Goal: Task Accomplishment & Management: Use online tool/utility

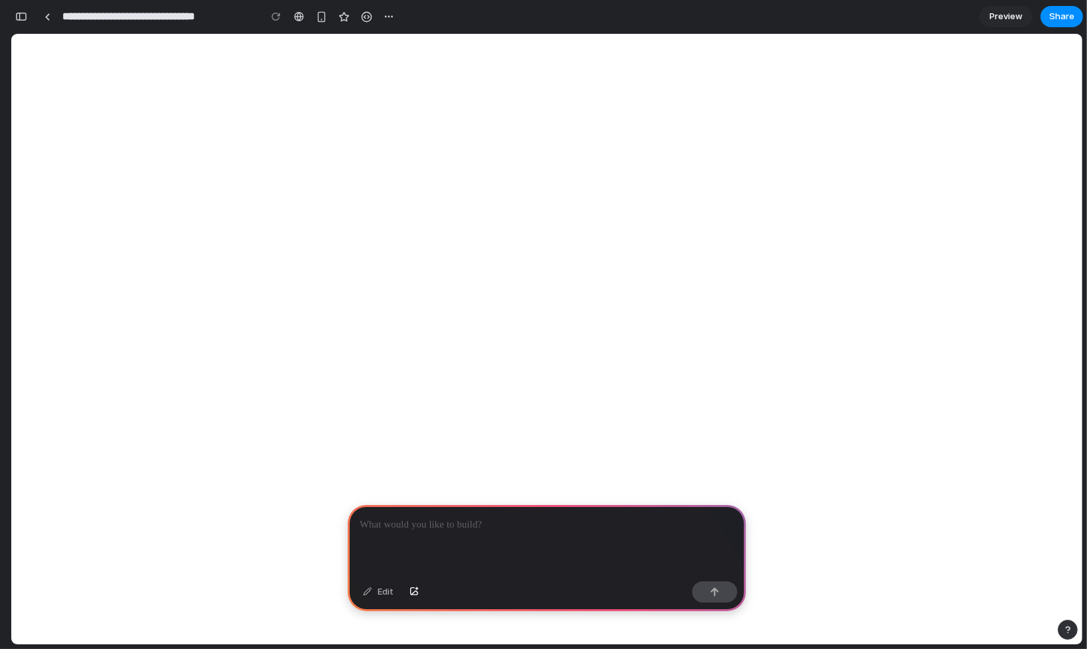
click at [521, 526] on p at bounding box center [547, 525] width 374 height 16
click at [500, 526] on p at bounding box center [547, 525] width 374 height 16
click at [522, 526] on p at bounding box center [547, 525] width 374 height 16
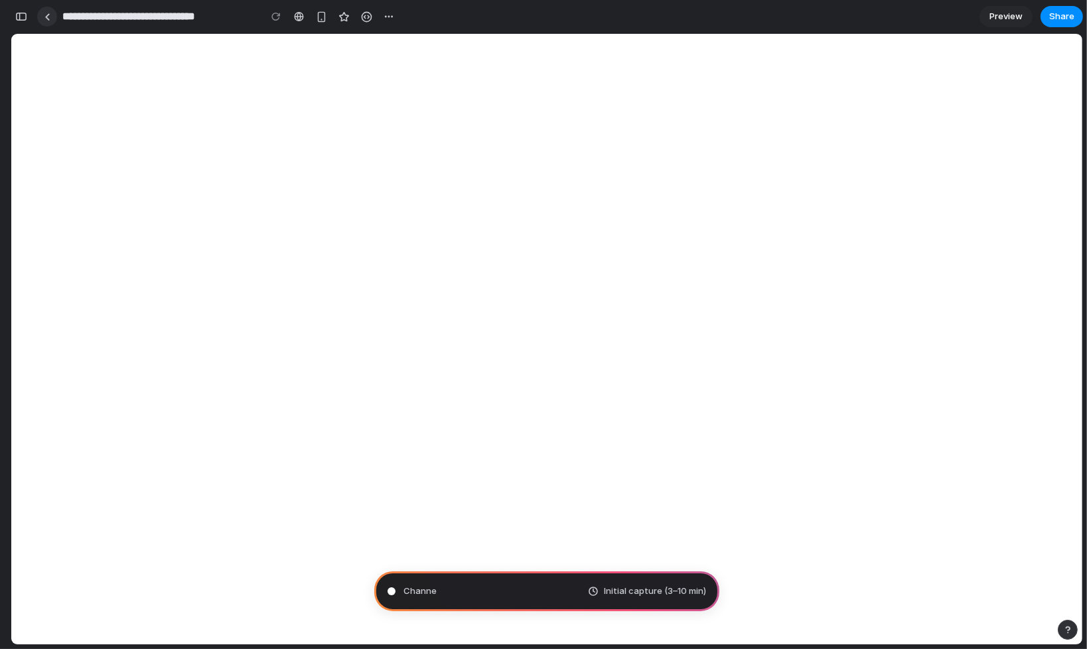
click at [52, 11] on link at bounding box center [47, 17] width 20 height 20
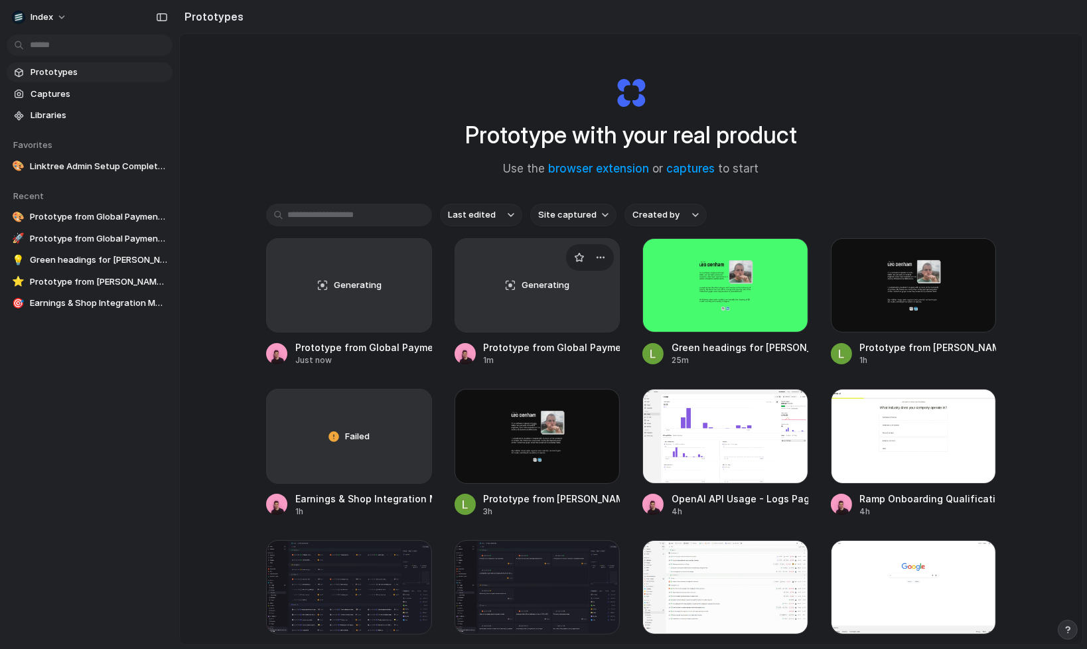
scroll to position [55, 0]
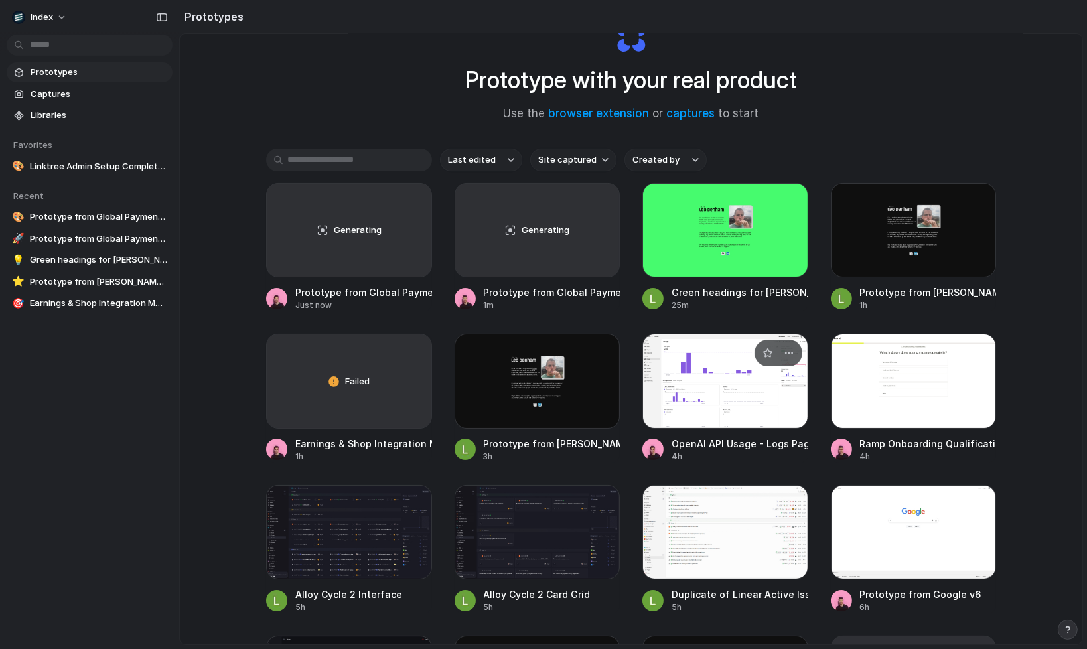
click at [695, 366] on div at bounding box center [726, 381] width 166 height 94
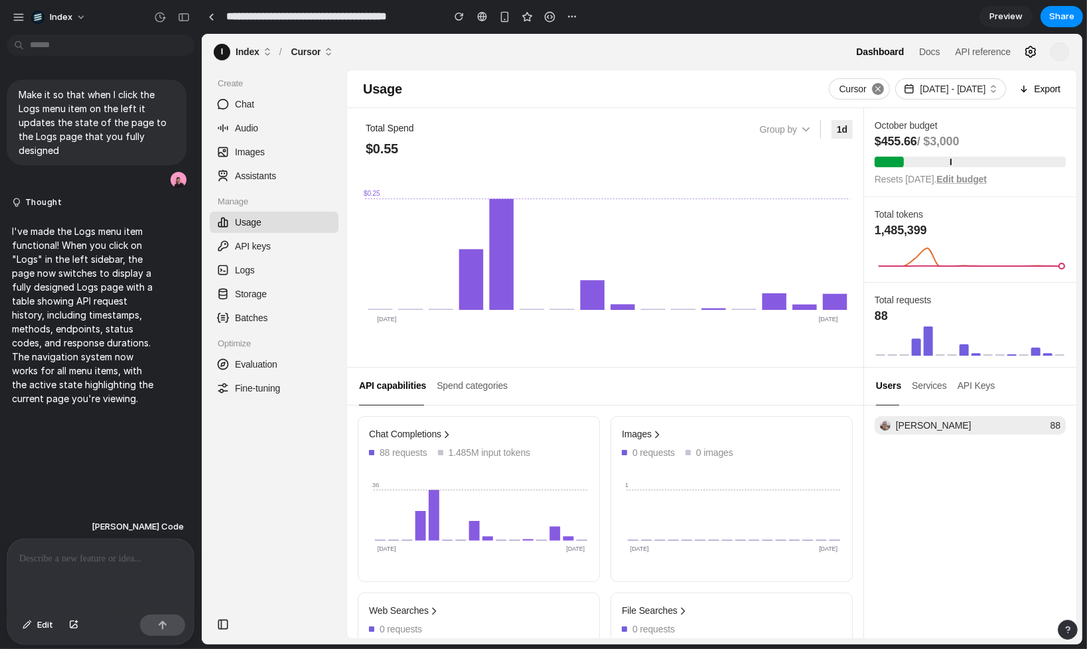
click at [246, 270] on span "Logs" at bounding box center [244, 270] width 20 height 13
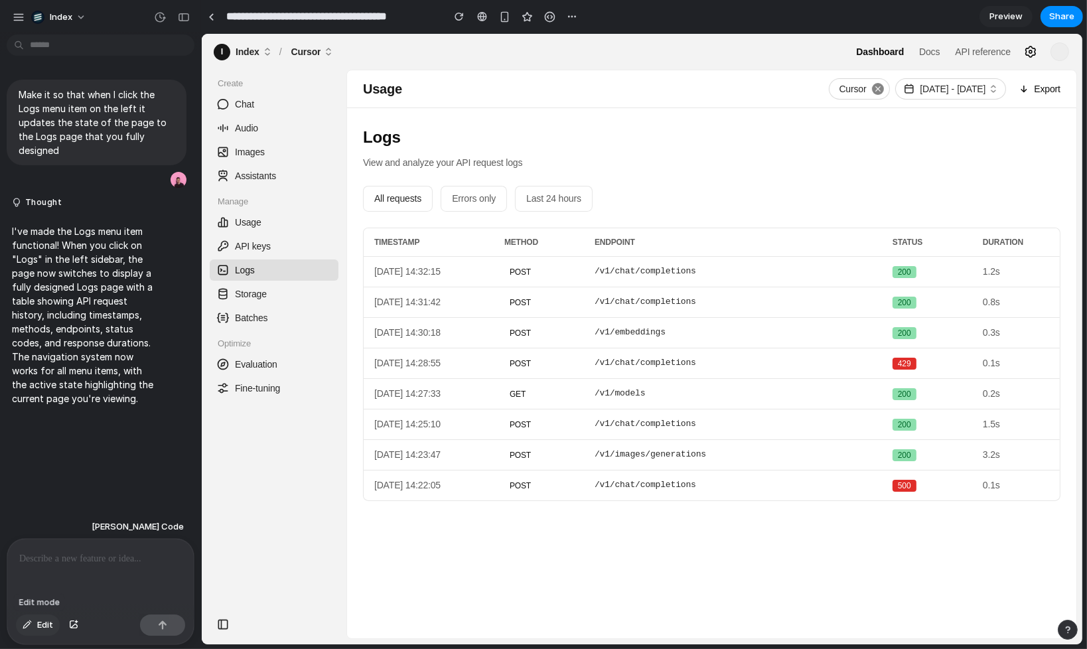
click at [47, 621] on span "Edit" at bounding box center [45, 625] width 16 height 13
click at [42, 624] on span "Edit" at bounding box center [45, 625] width 16 height 13
click at [459, 14] on div "button" at bounding box center [459, 16] width 9 height 9
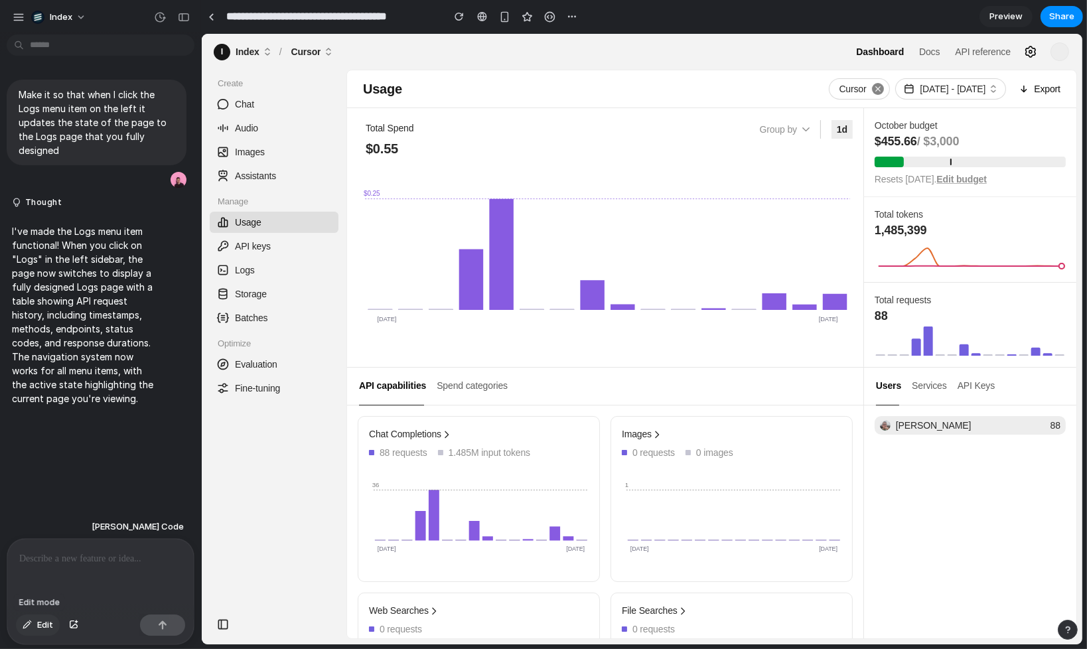
click at [31, 626] on div "button" at bounding box center [27, 625] width 9 height 8
click at [249, 267] on span "Logs" at bounding box center [244, 270] width 20 height 13
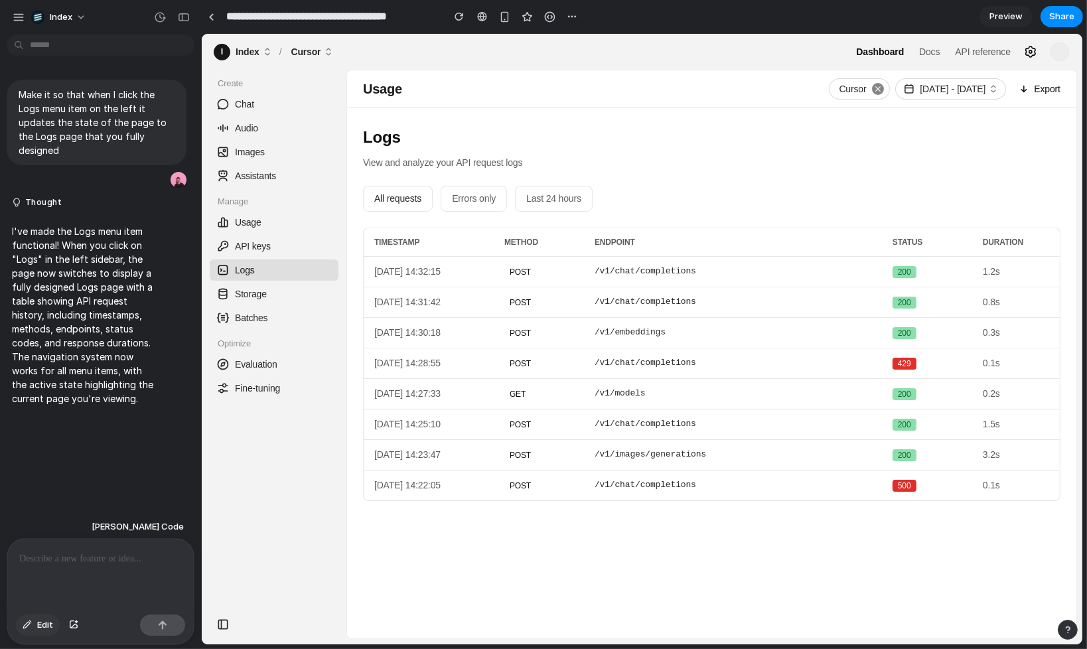
click at [33, 623] on button "Edit" at bounding box center [38, 625] width 44 height 21
click at [517, 334] on div at bounding box center [642, 339] width 880 height 610
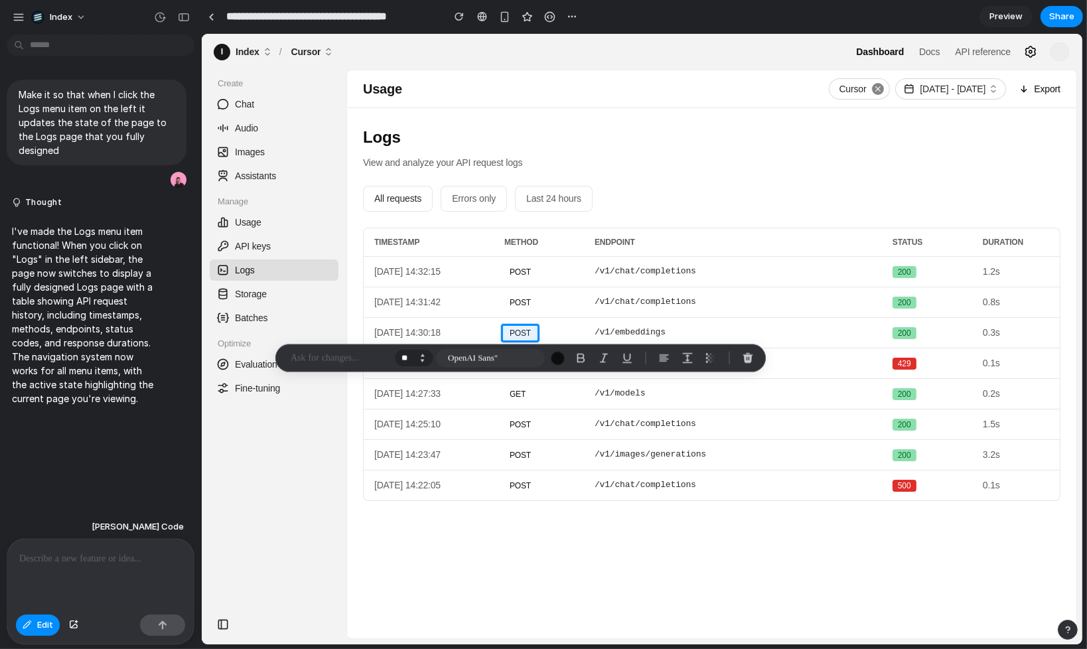
click at [425, 354] on button "Increment" at bounding box center [422, 355] width 13 height 7
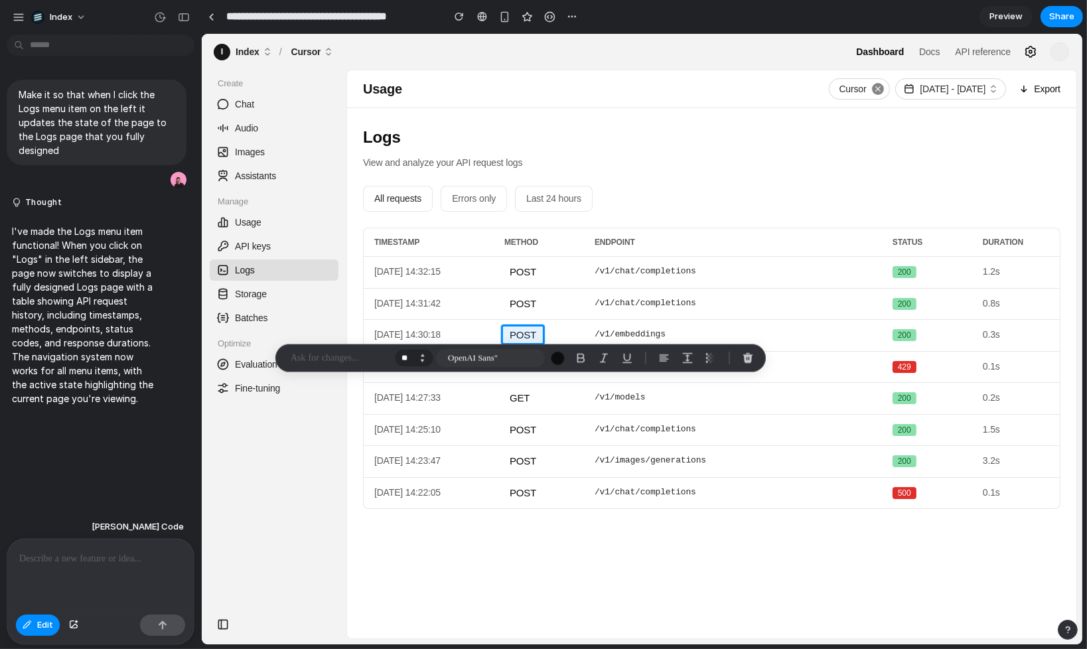
click at [425, 354] on button "Increment" at bounding box center [422, 355] width 13 height 7
type input "**"
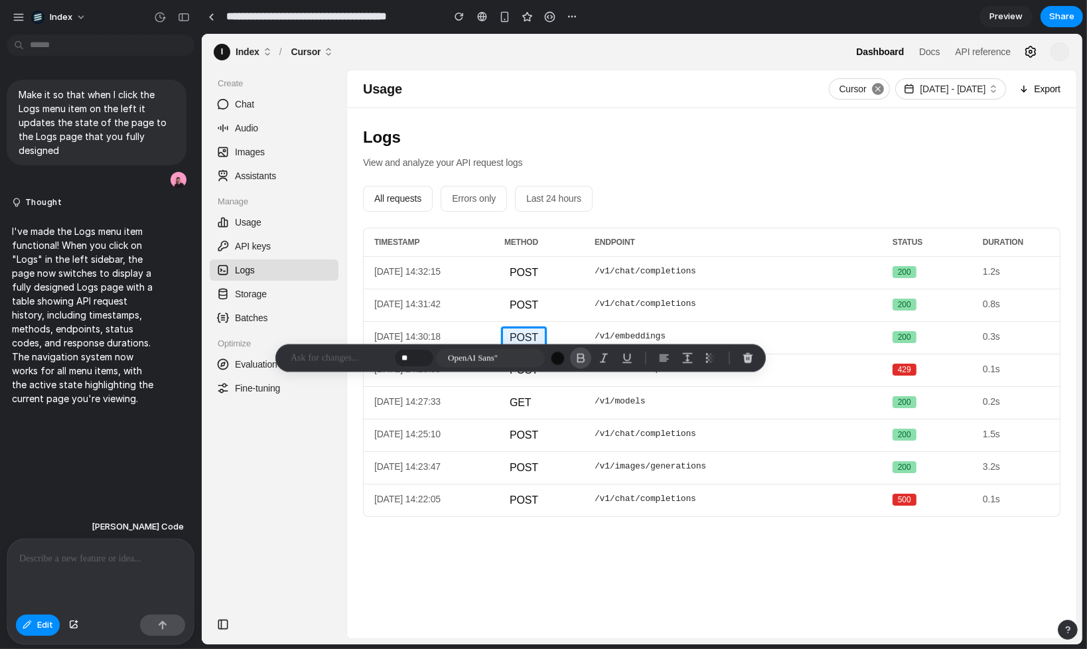
click at [579, 359] on div "button" at bounding box center [581, 358] width 12 height 12
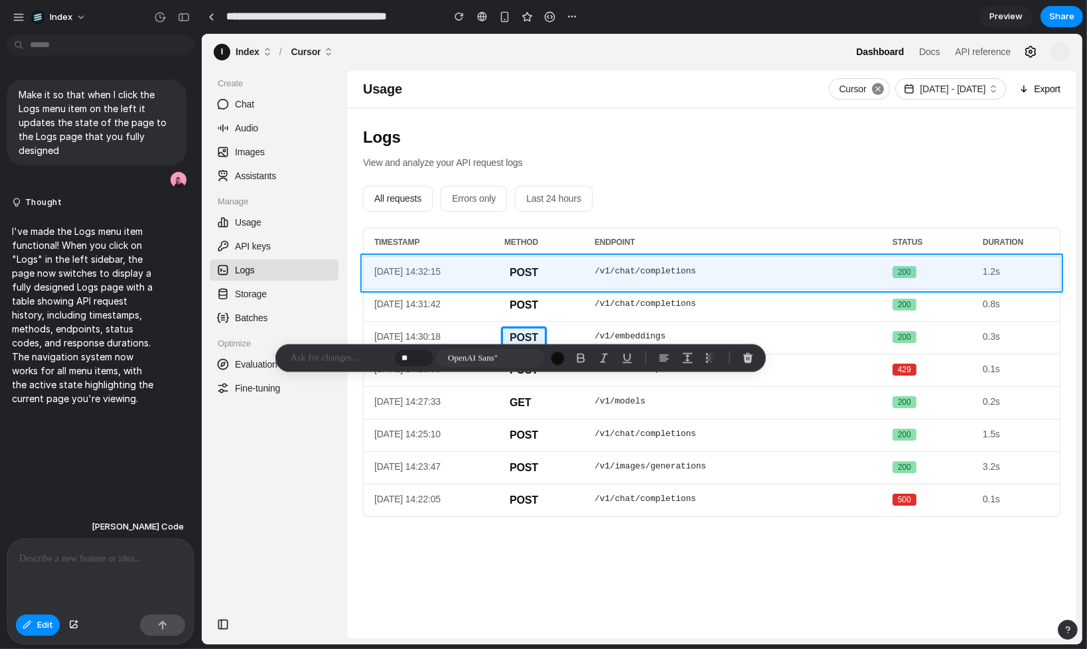
click at [800, 282] on div at bounding box center [642, 339] width 880 height 610
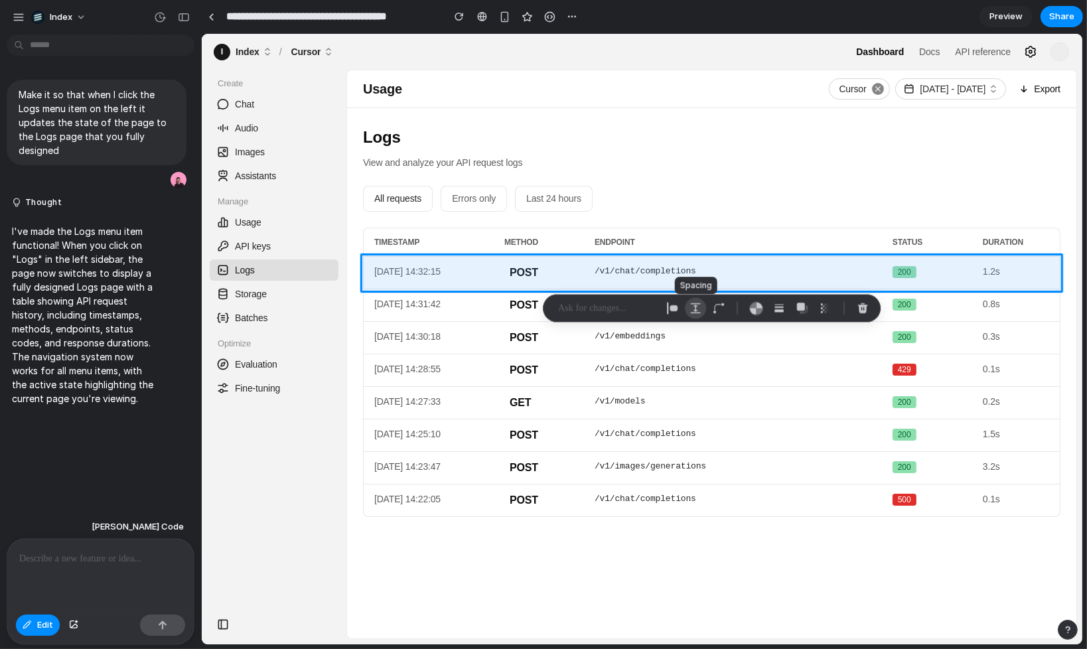
click at [690, 301] on button "button" at bounding box center [695, 308] width 21 height 21
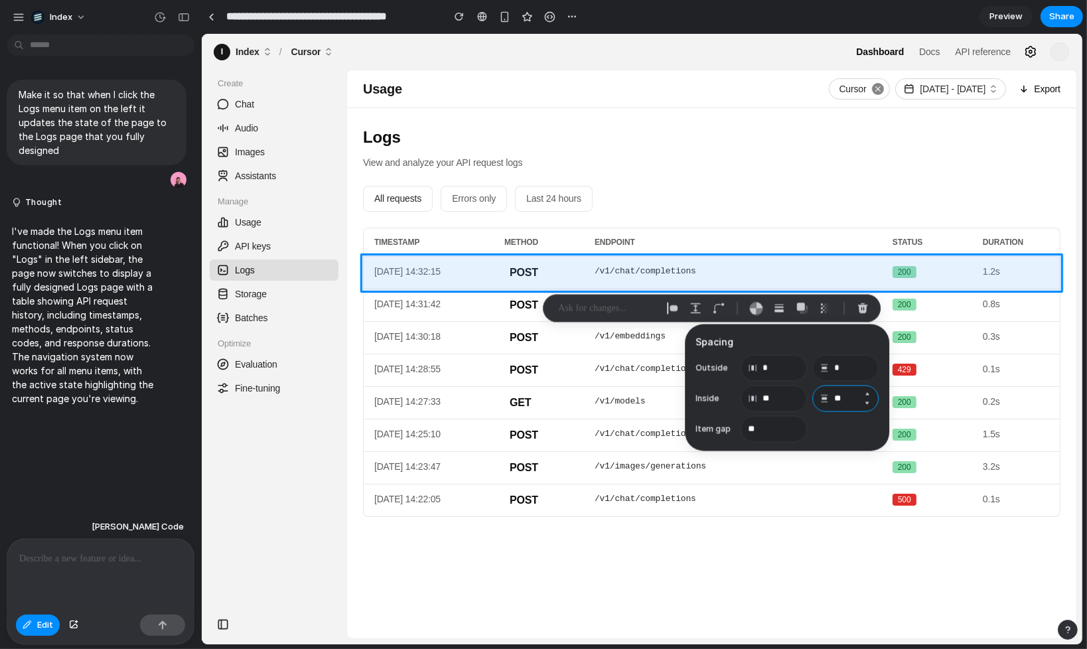
click at [840, 398] on input "**" at bounding box center [845, 399] width 66 height 27
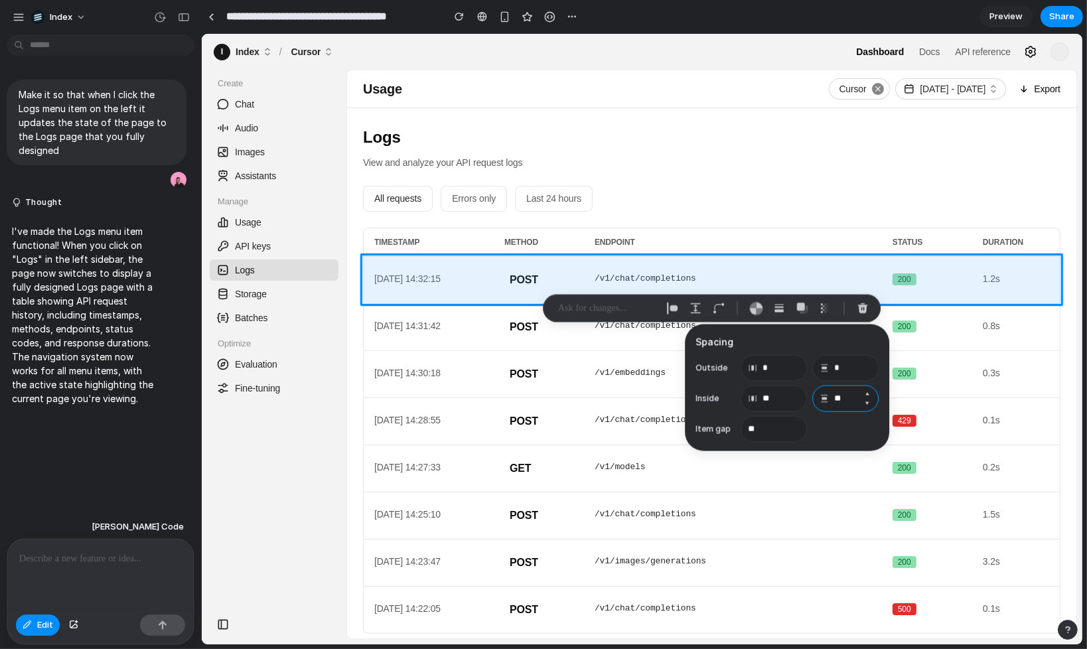
type input "**"
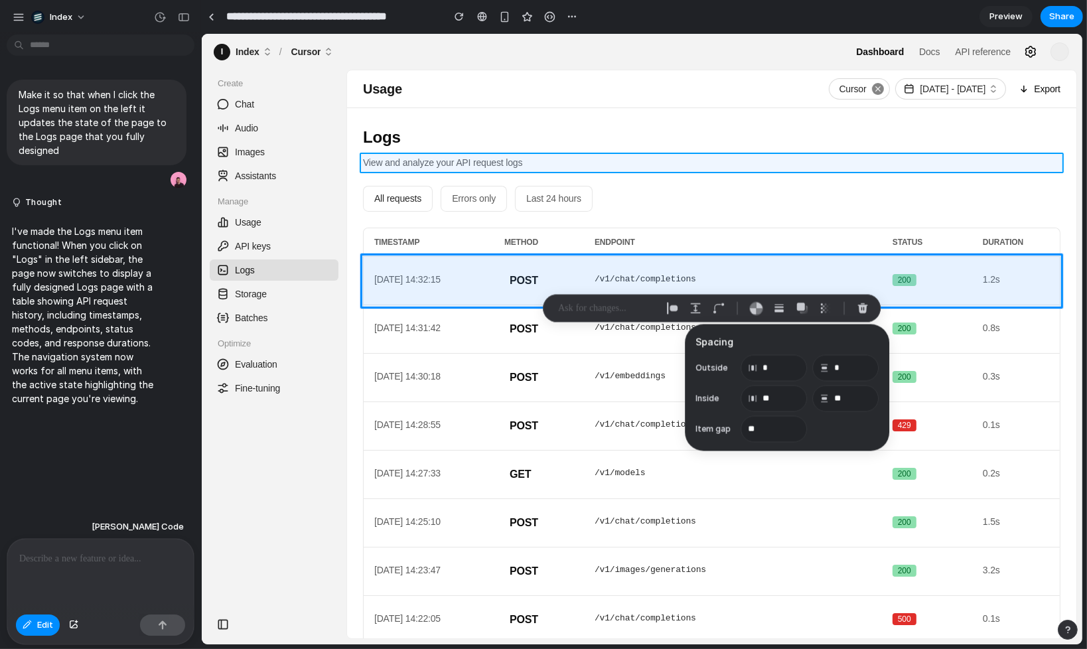
click at [453, 161] on div at bounding box center [642, 339] width 880 height 610
type input "*"
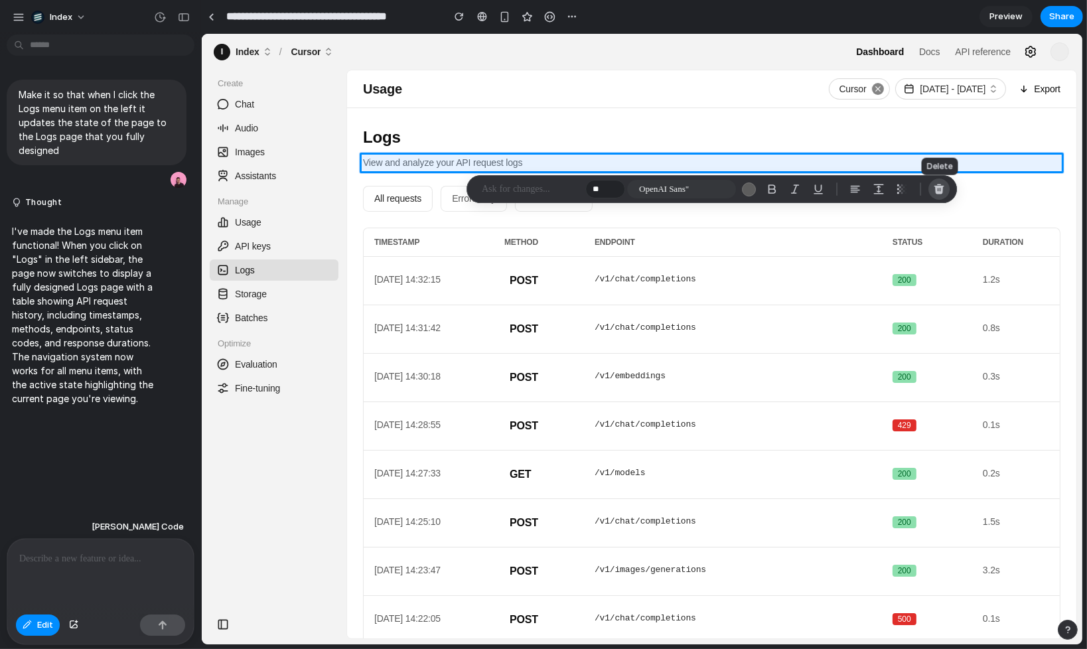
click at [938, 186] on div "button" at bounding box center [939, 189] width 12 height 12
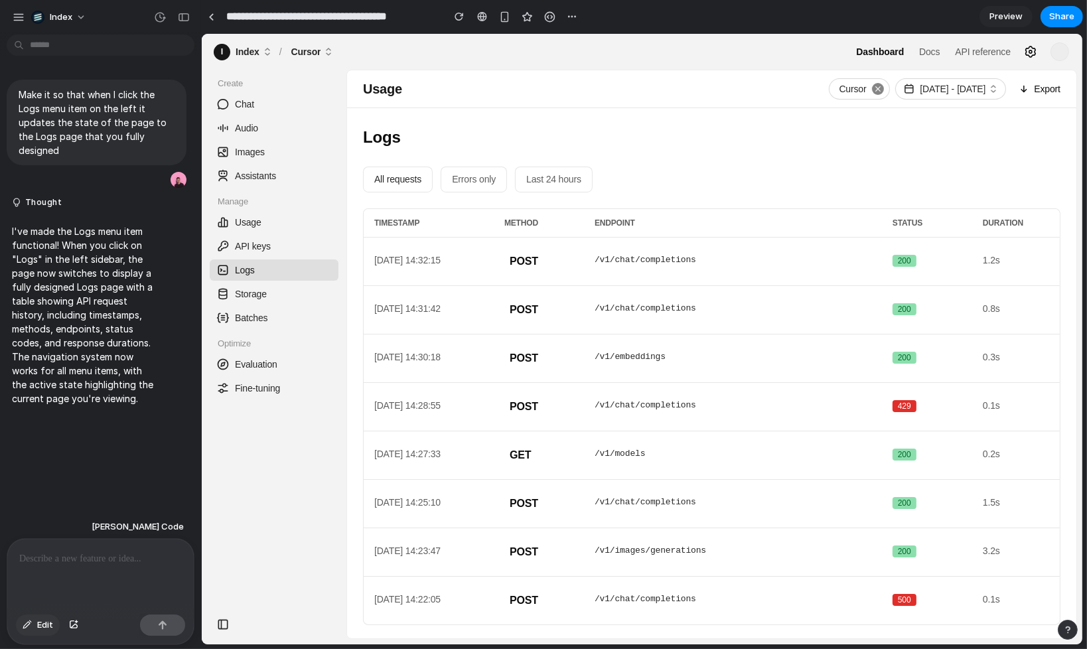
click at [42, 617] on button "Edit" at bounding box center [38, 625] width 44 height 21
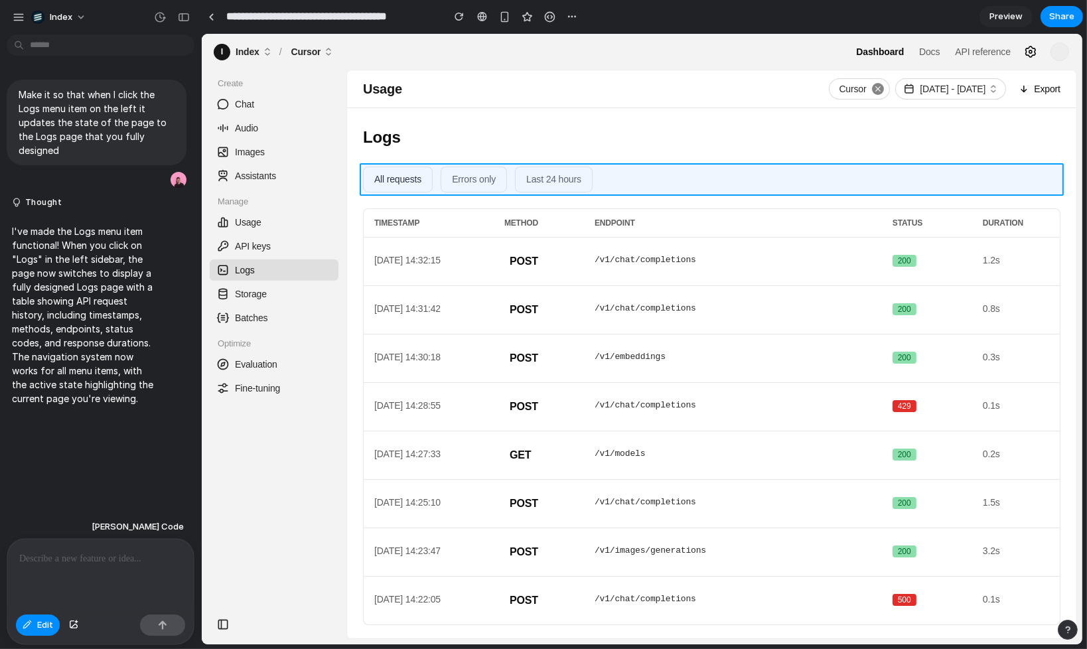
click at [438, 178] on div at bounding box center [642, 339] width 880 height 610
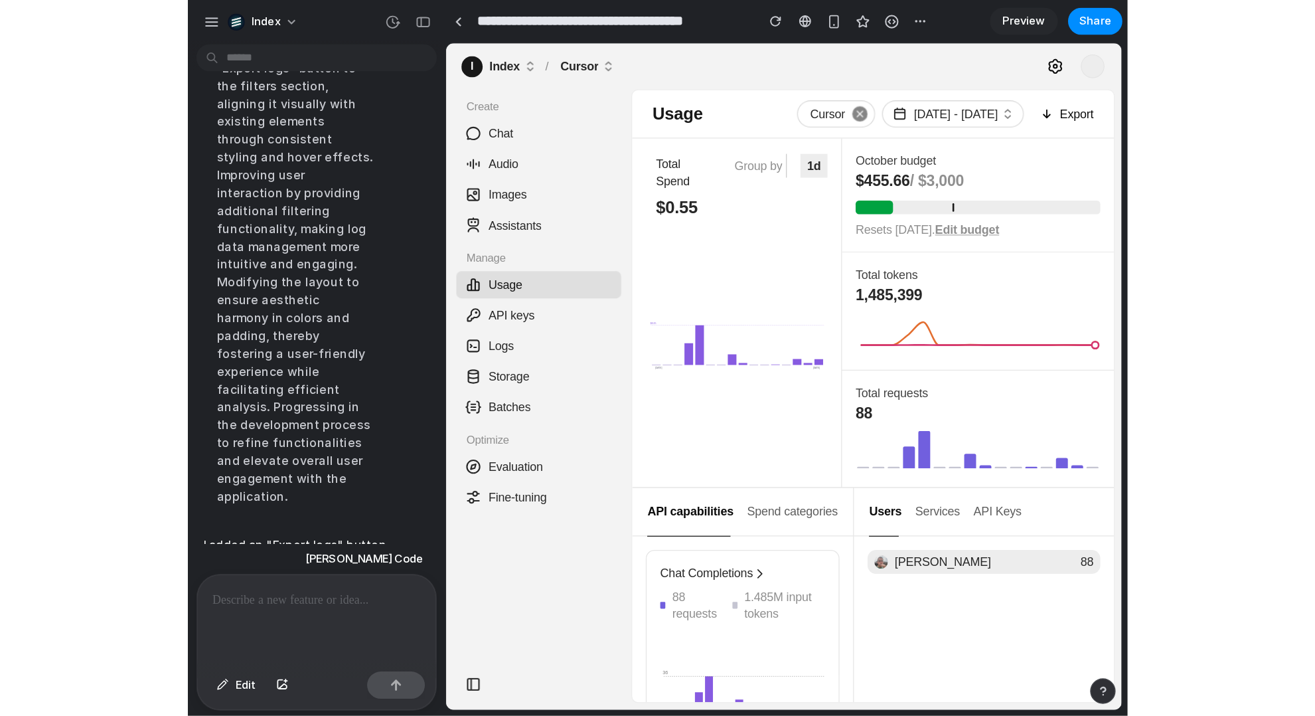
scroll to position [426, 0]
